Goal: Task Accomplishment & Management: Use online tool/utility

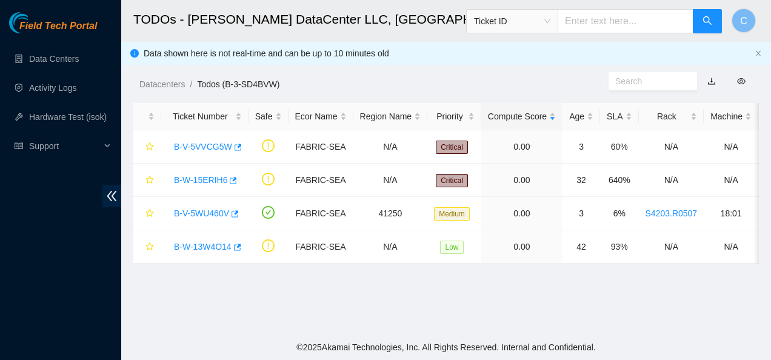
scroll to position [395, 0]
click at [460, 319] on main "TODOs - Sabey DataCenter LLC, Tukwila, WA Ticket ID C Data shown here is not re…" at bounding box center [446, 167] width 650 height 335
click at [186, 219] on div "B-V-5WU460V" at bounding box center [205, 213] width 74 height 19
click at [196, 212] on link "B-V-5WU460V" at bounding box center [201, 214] width 55 height 10
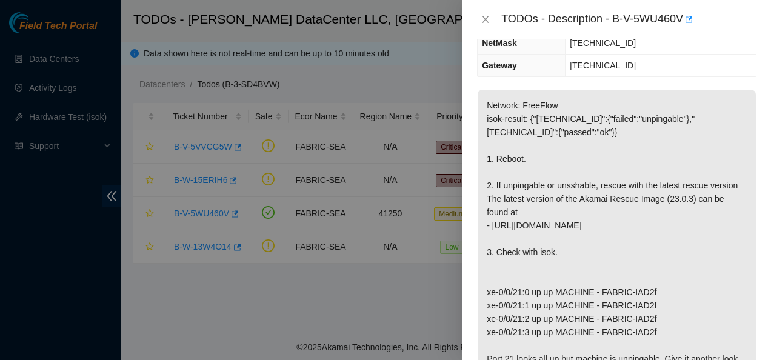
scroll to position [0, 0]
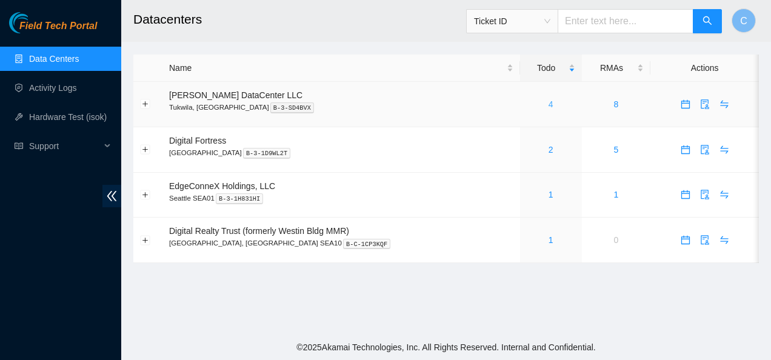
click at [549, 107] on link "4" at bounding box center [551, 104] width 5 height 10
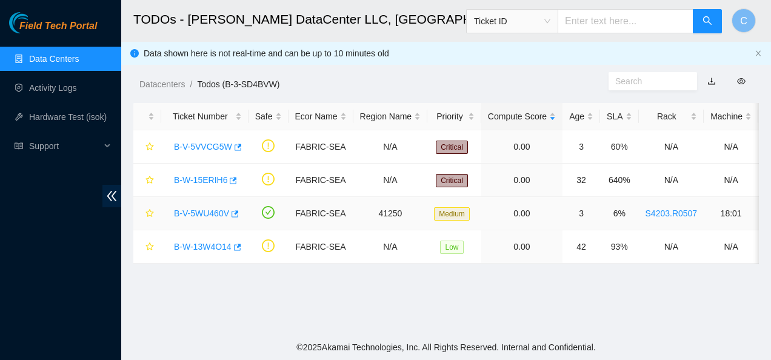
click at [216, 211] on link "B-V-5WU460V" at bounding box center [201, 214] width 55 height 10
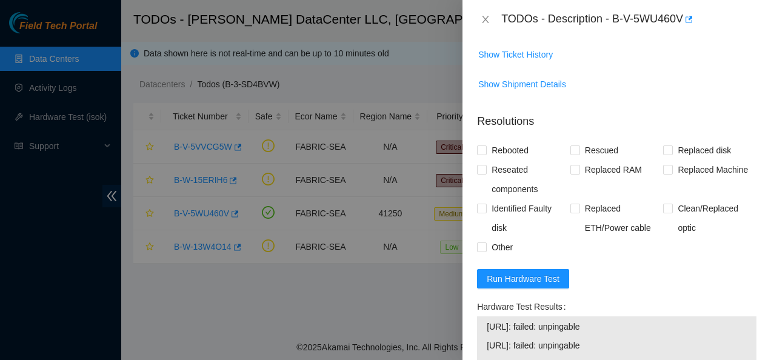
scroll to position [531, 0]
click at [523, 286] on span "Run Hardware Test" at bounding box center [523, 279] width 73 height 13
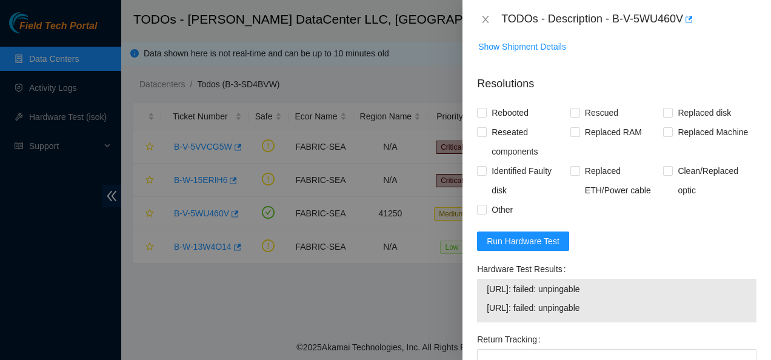
scroll to position [563, 0]
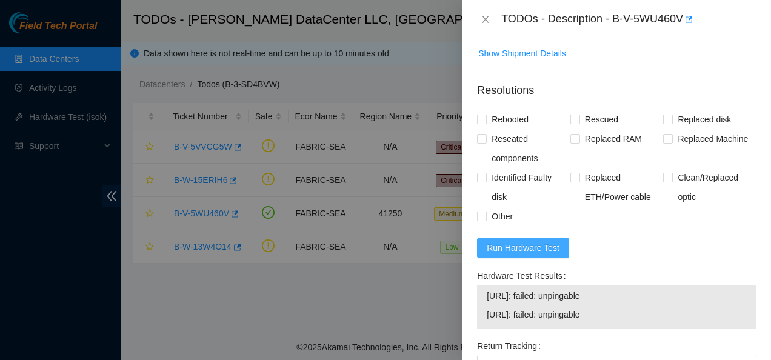
click at [501, 255] on span "Run Hardware Test" at bounding box center [523, 247] width 73 height 13
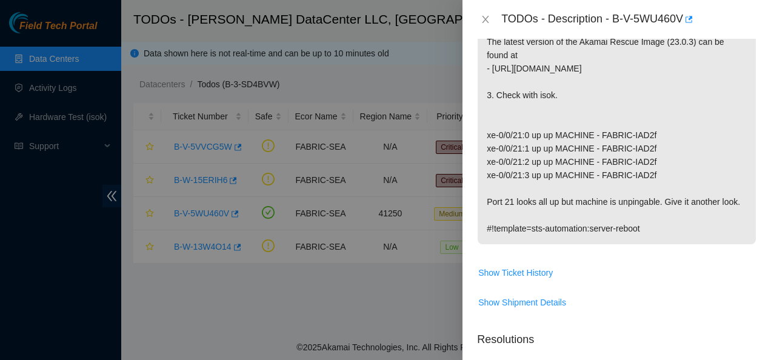
scroll to position [310, 0]
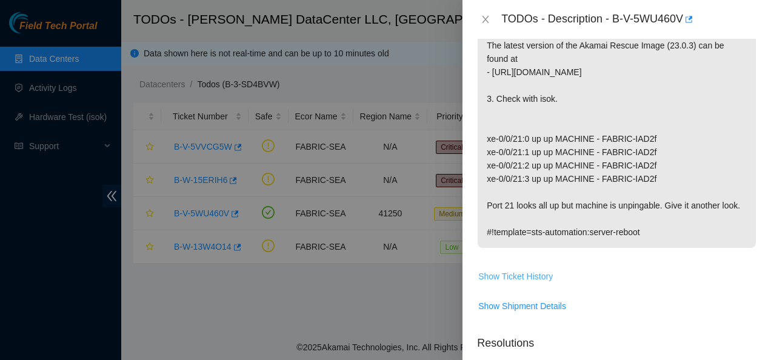
click at [529, 283] on span "Show Ticket History" at bounding box center [515, 276] width 75 height 13
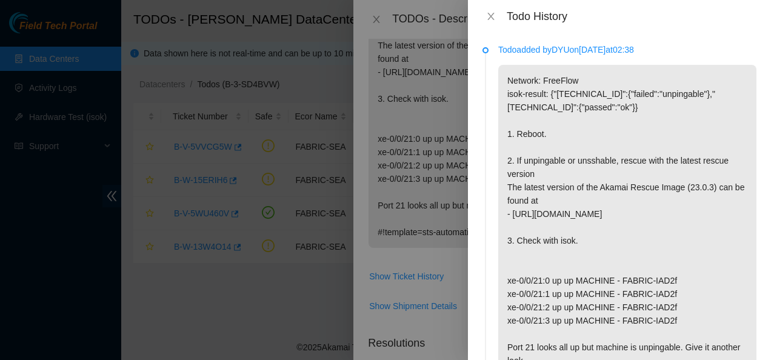
scroll to position [58, 0]
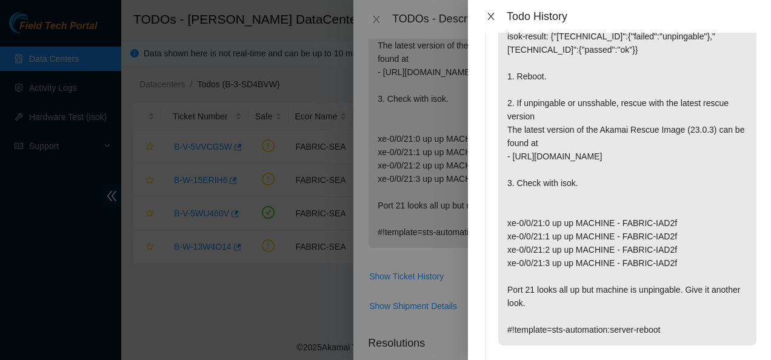
click at [491, 16] on icon "close" at bounding box center [491, 16] width 7 height 7
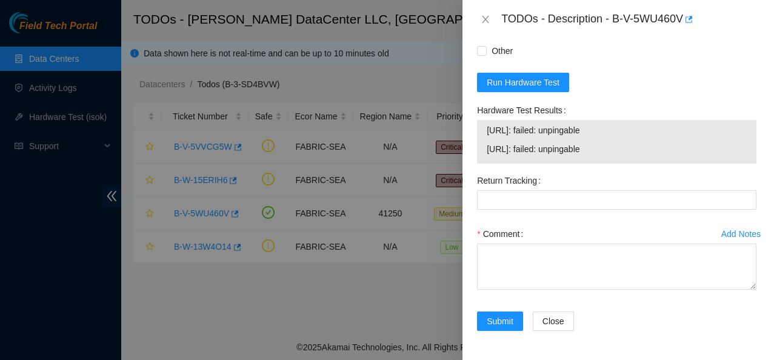
scroll to position [736, 0]
click at [510, 89] on span "Run Hardware Test" at bounding box center [523, 82] width 73 height 13
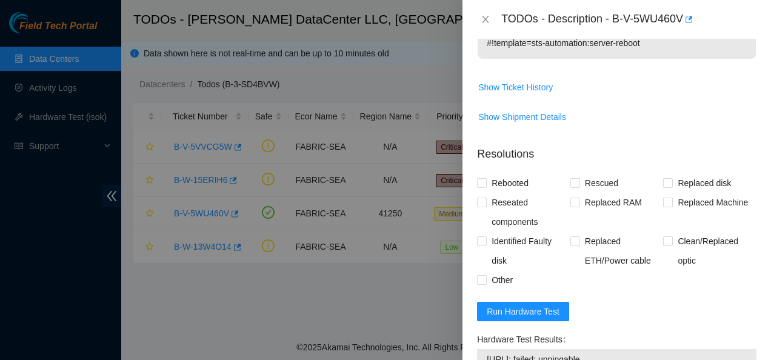
scroll to position [497, 0]
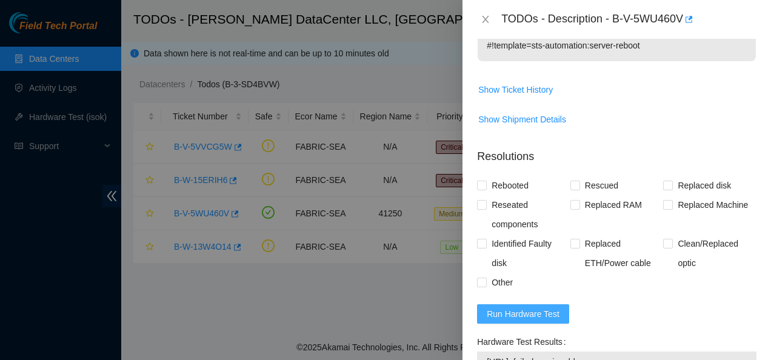
click at [523, 321] on span "Run Hardware Test" at bounding box center [523, 313] width 73 height 13
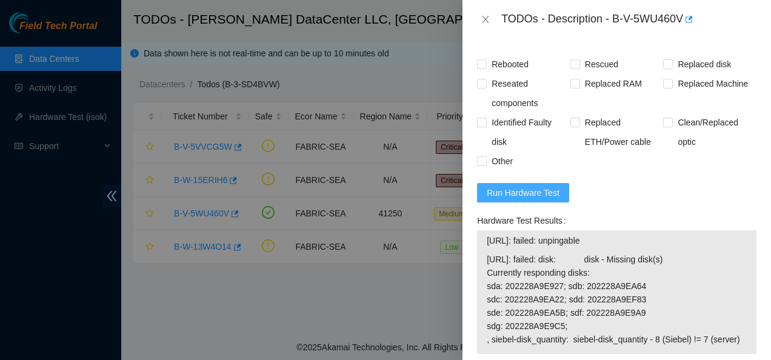
scroll to position [619, 0]
click at [531, 199] on span "Run Hardware Test" at bounding box center [523, 192] width 73 height 13
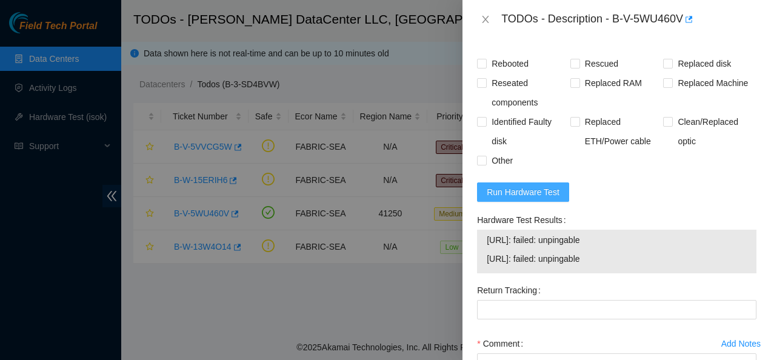
click at [531, 199] on span "Run Hardware Test" at bounding box center [523, 192] width 73 height 13
click at [543, 199] on span "Run Hardware Test" at bounding box center [523, 192] width 73 height 13
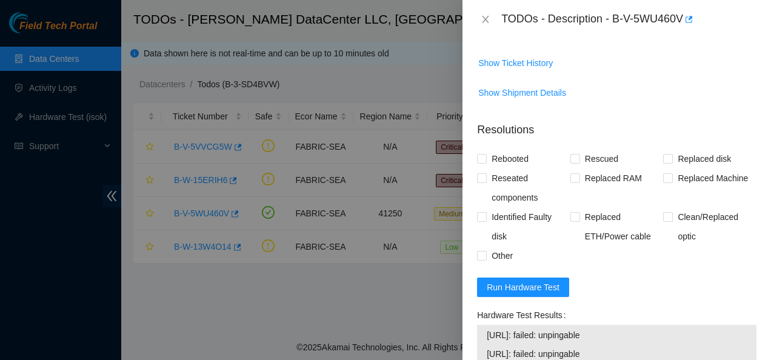
scroll to position [522, 0]
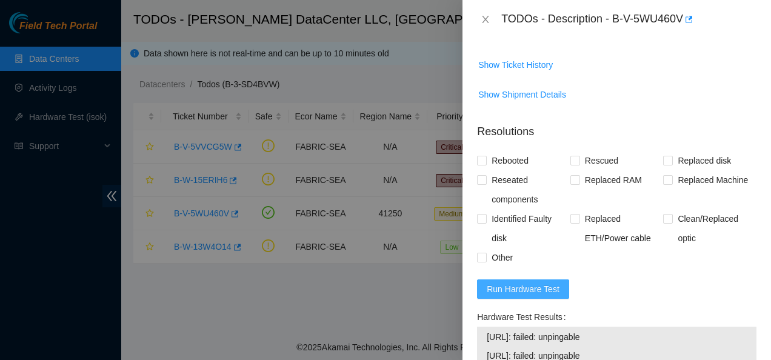
click at [505, 296] on span "Run Hardware Test" at bounding box center [523, 289] width 73 height 13
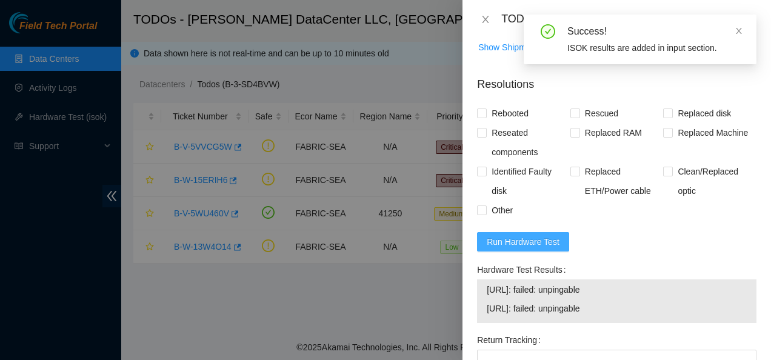
scroll to position [568, 0]
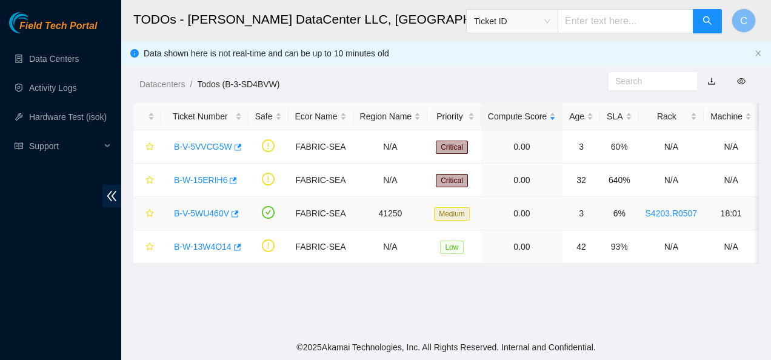
click at [213, 211] on link "B-V-5WU460V" at bounding box center [201, 214] width 55 height 10
click at [203, 210] on link "B-V-5WU460V" at bounding box center [201, 214] width 55 height 10
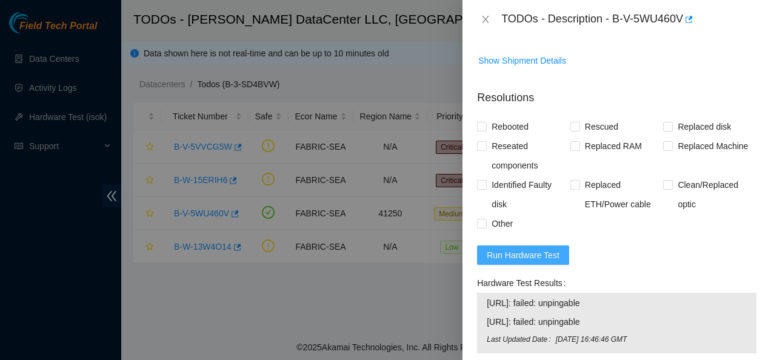
scroll to position [569, 0]
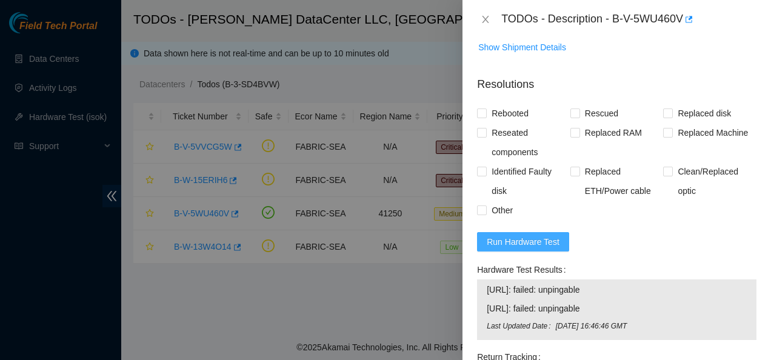
click at [530, 249] on span "Run Hardware Test" at bounding box center [523, 241] width 73 height 13
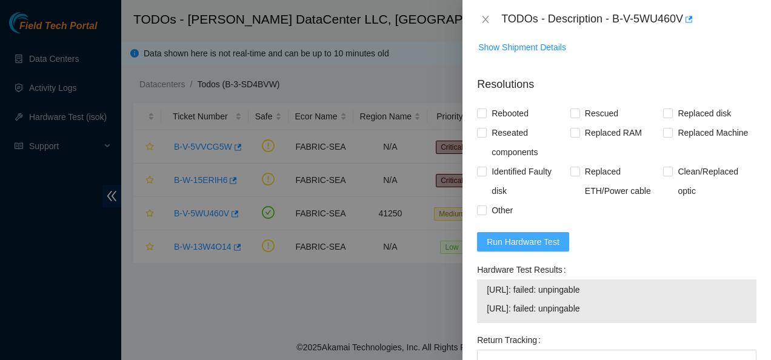
click at [545, 249] on span "Run Hardware Test" at bounding box center [523, 241] width 73 height 13
click at [483, 16] on icon "close" at bounding box center [486, 20] width 10 height 10
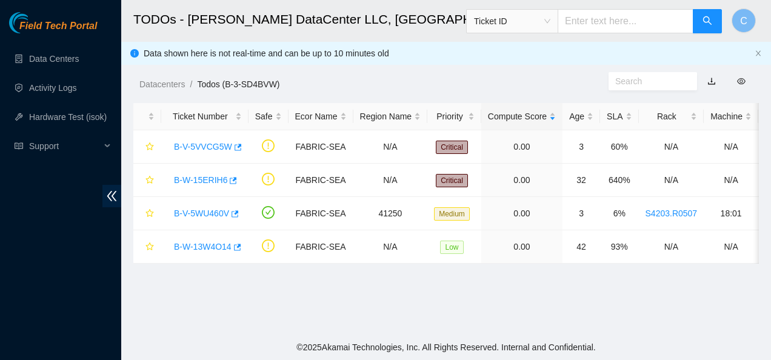
scroll to position [280, 0]
click at [193, 216] on link "B-V-5WU460V" at bounding box center [201, 214] width 55 height 10
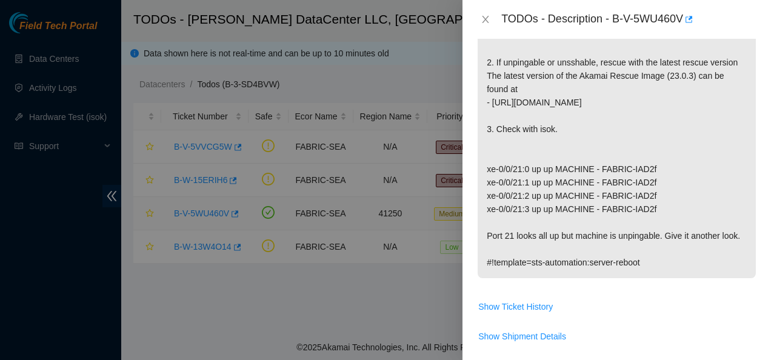
scroll to position [569, 0]
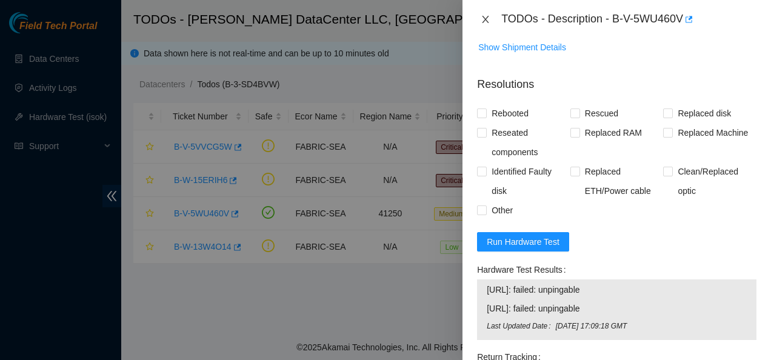
click at [485, 15] on icon "close" at bounding box center [486, 20] width 10 height 10
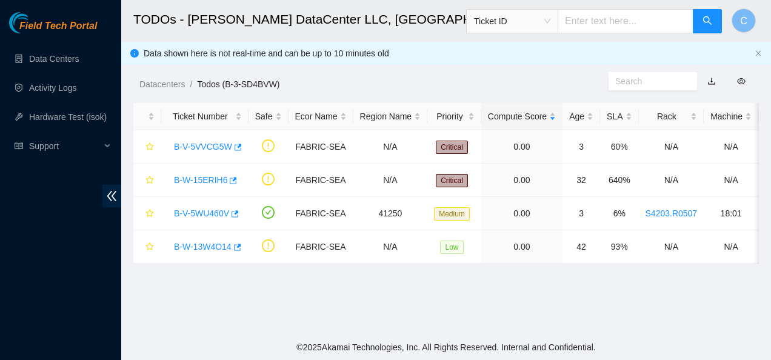
scroll to position [280, 0]
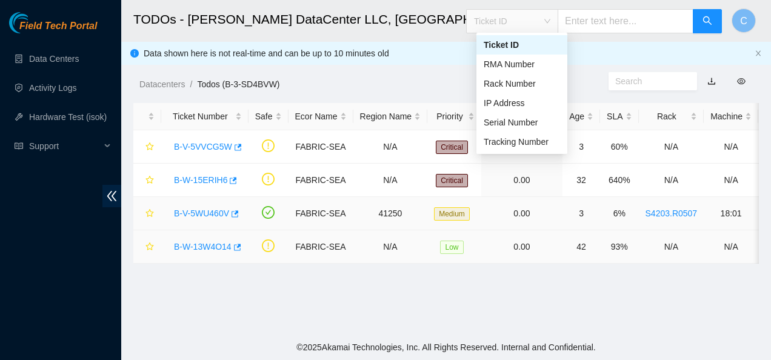
drag, startPoint x: 485, startPoint y: 15, endPoint x: 439, endPoint y: 253, distance: 242.6
click at [439, 253] on main "TODOs - Sabey DataCenter LLC, Tukwila, WA Ticket ID C Data shown here is not re…" at bounding box center [446, 167] width 650 height 335
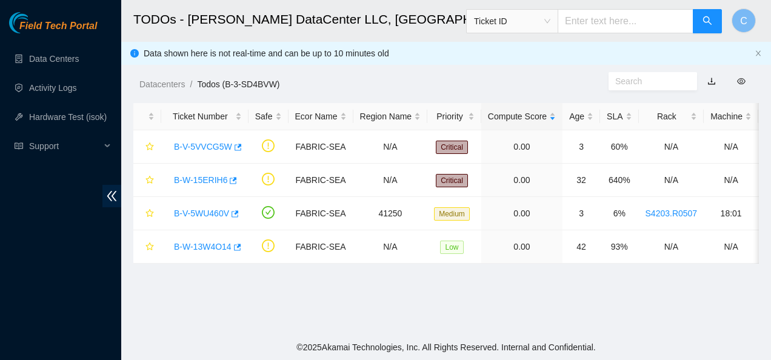
click at [428, 73] on div "Datacenters / Todos (B-3-SD4BVW) /" at bounding box center [365, 57] width 488 height 68
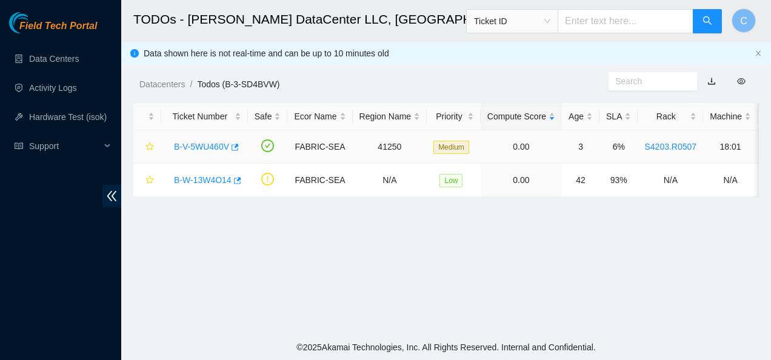
click at [209, 146] on link "B-V-5WU460V" at bounding box center [201, 147] width 55 height 10
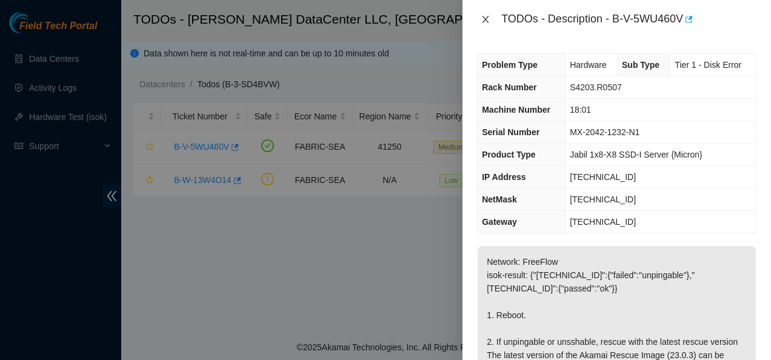
click at [481, 21] on icon "close" at bounding box center [486, 20] width 10 height 10
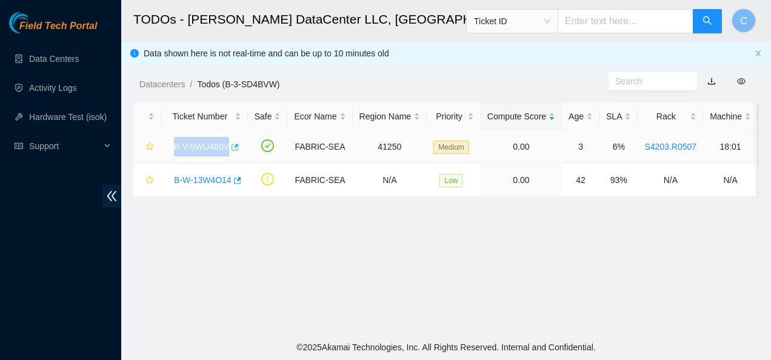
drag, startPoint x: 172, startPoint y: 144, endPoint x: 229, endPoint y: 149, distance: 57.2
click at [229, 149] on div "B-V-5WU460V" at bounding box center [204, 146] width 73 height 19
copy tr "B-V-5WU460V"
click at [73, 84] on link "Activity Logs" at bounding box center [53, 88] width 48 height 10
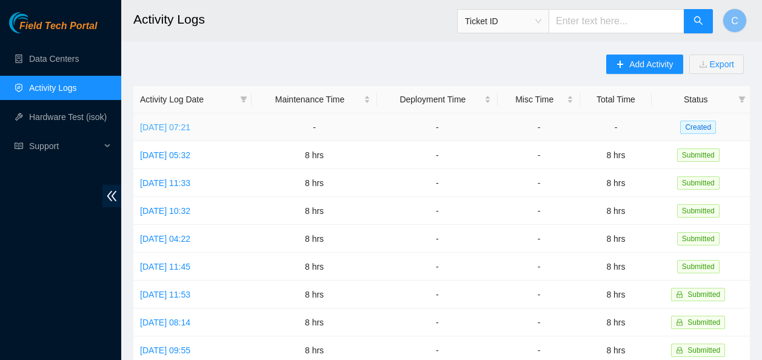
click at [190, 124] on link "[DATE] 07:21" at bounding box center [165, 127] width 50 height 10
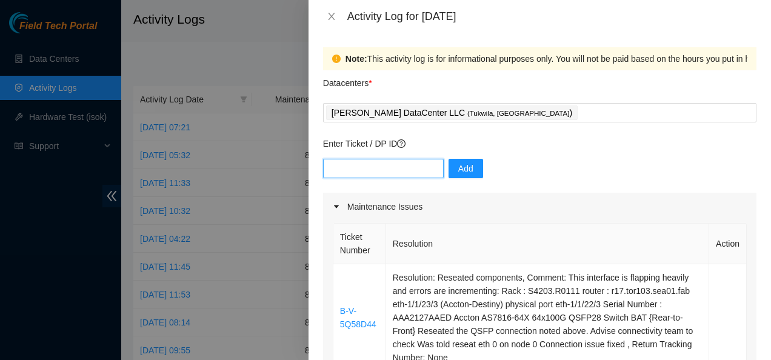
click at [377, 169] on input "text" at bounding box center [383, 168] width 121 height 19
paste input "B-V-5WU460V"
type input "B-V-5WU460V"
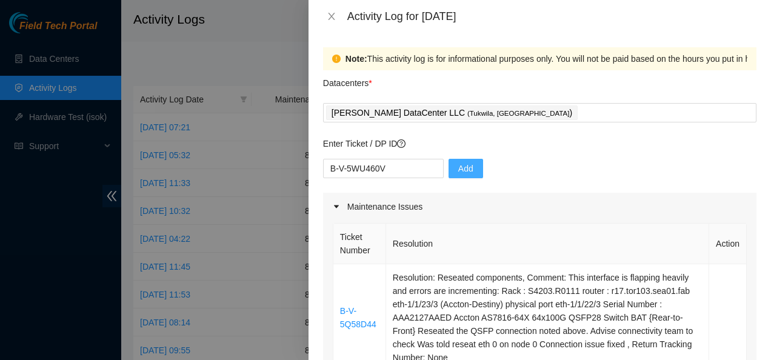
click at [458, 164] on span "Add" at bounding box center [465, 168] width 15 height 13
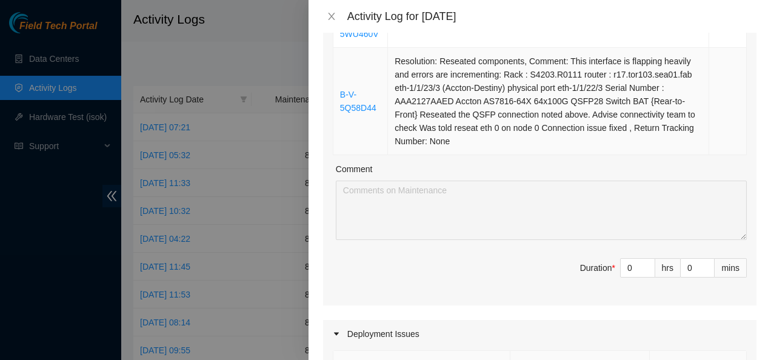
scroll to position [263, 0]
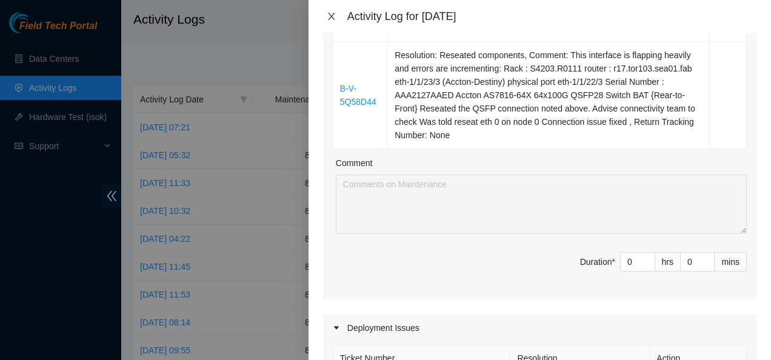
click at [330, 16] on icon "close" at bounding box center [332, 17] width 10 height 10
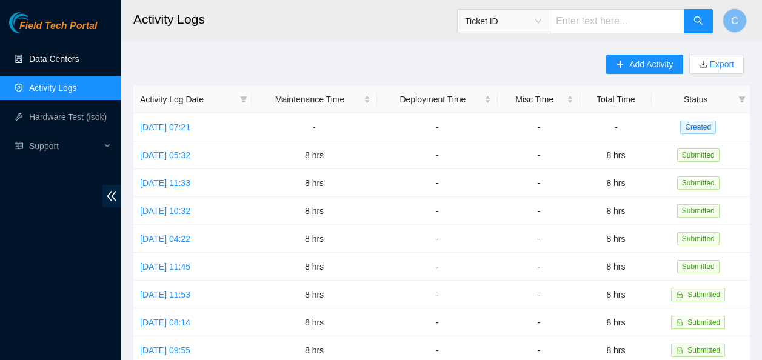
click at [55, 56] on link "Data Centers" at bounding box center [54, 59] width 50 height 10
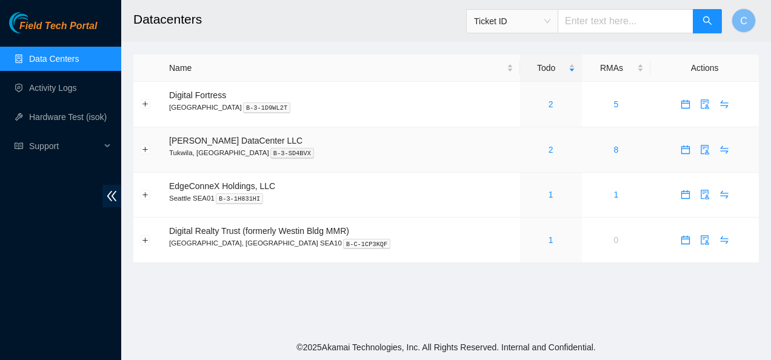
click at [527, 152] on div "2" at bounding box center [551, 149] width 49 height 13
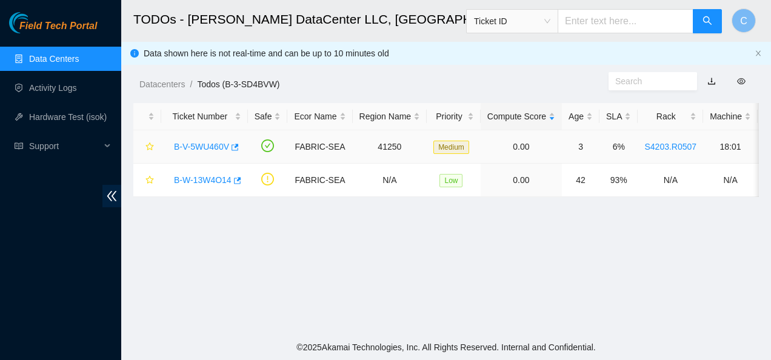
click at [205, 147] on link "B-V-5WU460V" at bounding box center [201, 147] width 55 height 10
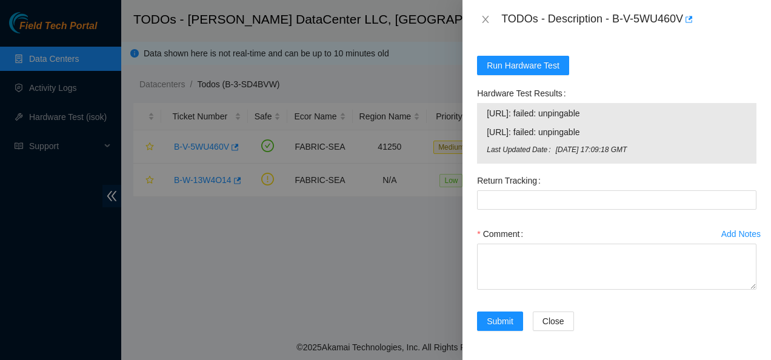
scroll to position [752, 0]
click at [723, 236] on div "Add Notes" at bounding box center [741, 234] width 39 height 8
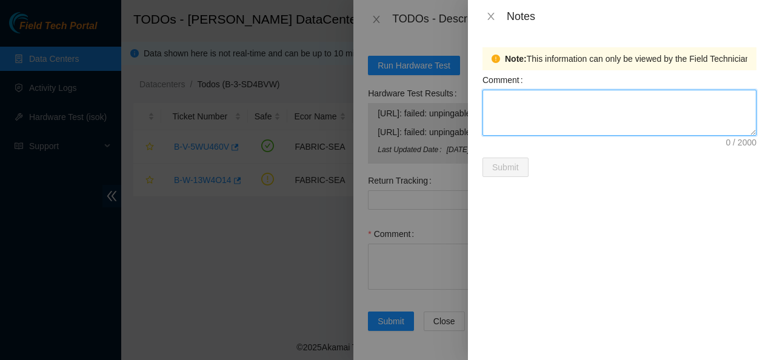
click at [566, 116] on textarea "Comment" at bounding box center [620, 113] width 274 height 46
type textarea "h"
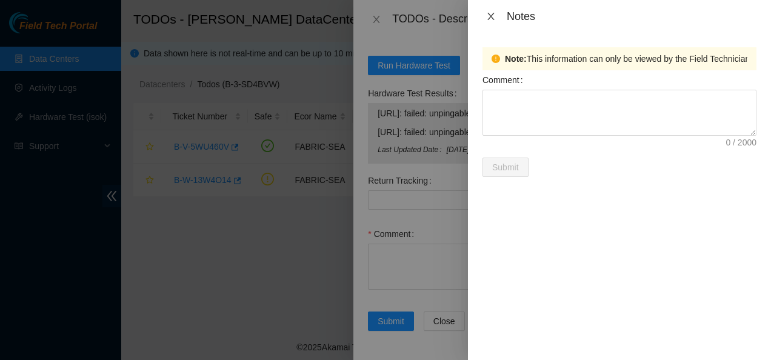
drag, startPoint x: 488, startPoint y: 12, endPoint x: 492, endPoint y: 20, distance: 9.5
click at [492, 20] on icon "close" at bounding box center [491, 17] width 10 height 10
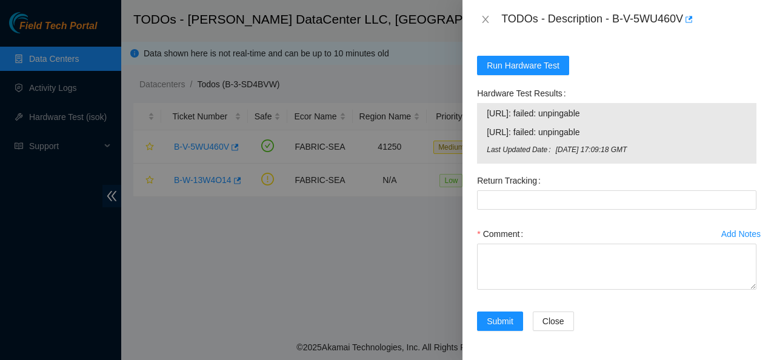
click at [722, 238] on div "Add Notes" at bounding box center [741, 234] width 39 height 8
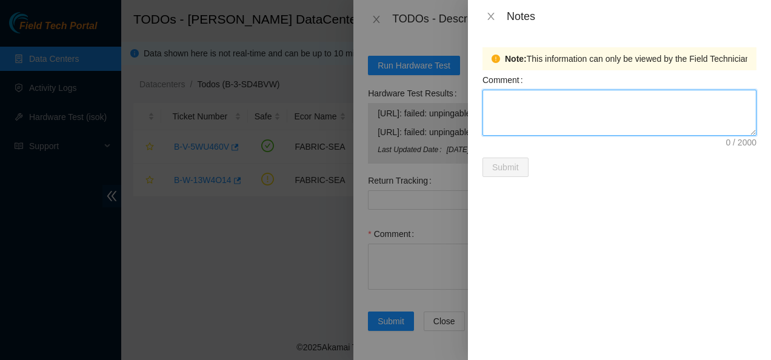
click at [587, 122] on textarea "Comment" at bounding box center [620, 113] width 274 height 46
type textarea "bad break out cable"
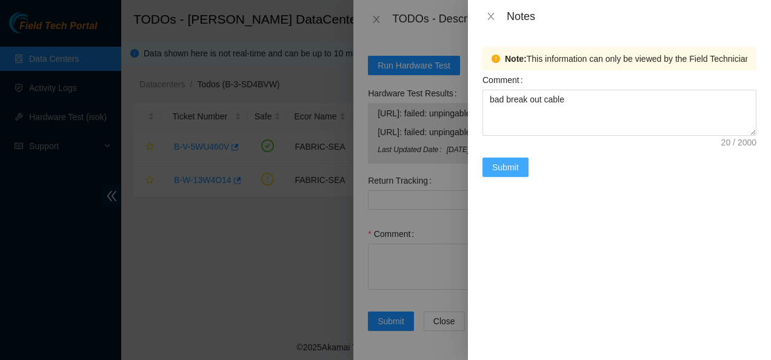
click at [522, 167] on button "Submit" at bounding box center [506, 167] width 46 height 19
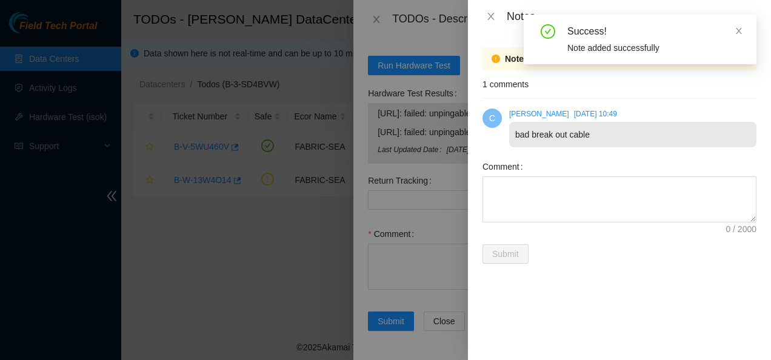
click at [565, 109] on div "Carlos Rivera-Troche" at bounding box center [539, 114] width 60 height 11
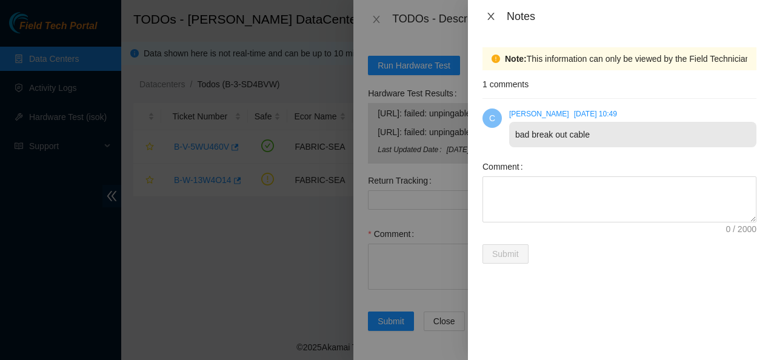
click at [487, 15] on icon "close" at bounding box center [491, 17] width 10 height 10
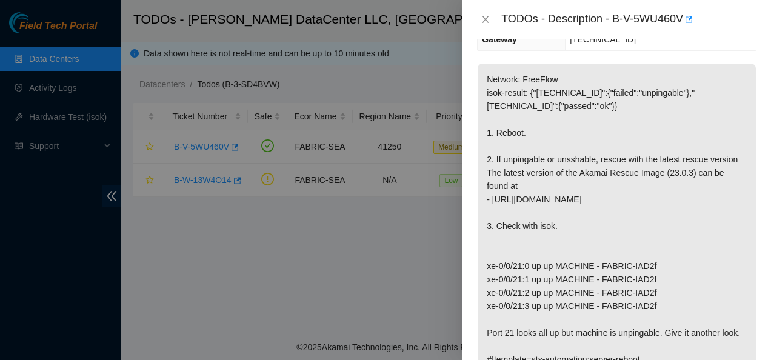
scroll to position [0, 0]
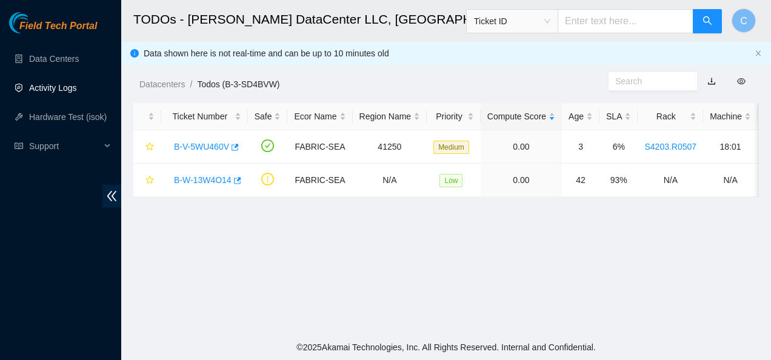
click at [47, 93] on link "Activity Logs" at bounding box center [53, 88] width 48 height 10
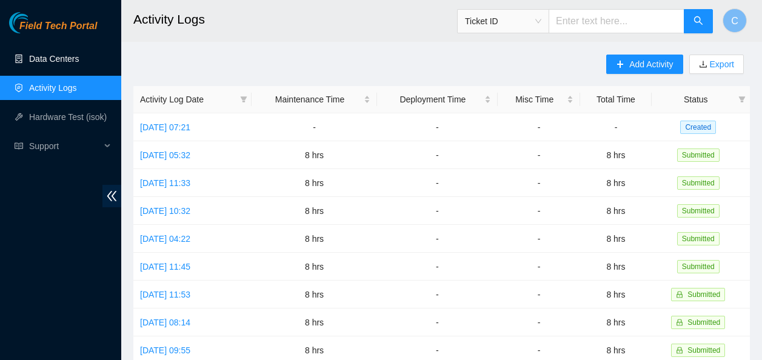
click at [66, 54] on link "Data Centers" at bounding box center [54, 59] width 50 height 10
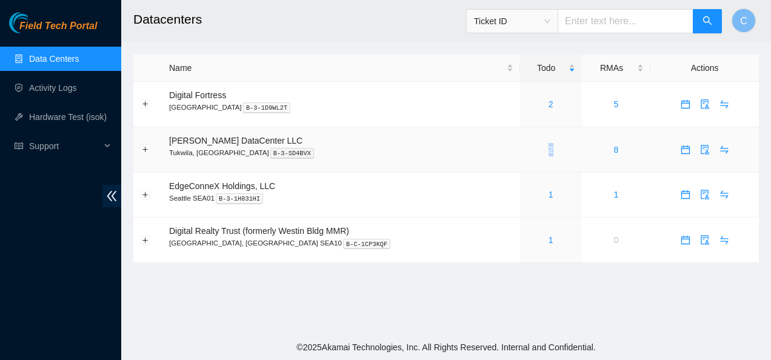
drag, startPoint x: 526, startPoint y: 146, endPoint x: 529, endPoint y: 152, distance: 6.6
click at [529, 152] on div "2" at bounding box center [551, 149] width 49 height 13
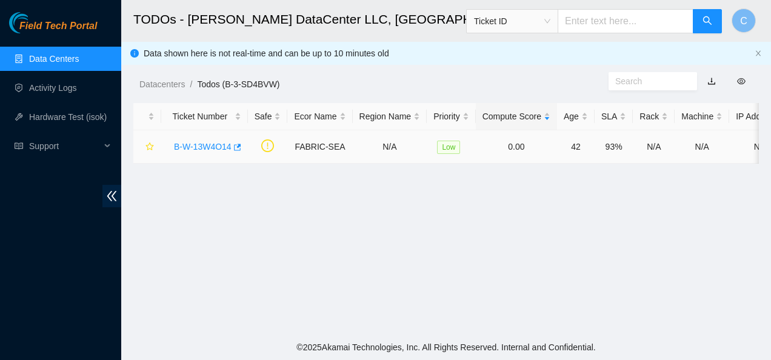
click at [529, 152] on main "TODOs - [PERSON_NAME] DataCenter LLC, [GEOGRAPHIC_DATA], [GEOGRAPHIC_DATA] Tick…" at bounding box center [446, 167] width 650 height 335
click at [67, 21] on span "Field Tech Portal" at bounding box center [58, 27] width 78 height 12
